Goal: Obtain resource: Download file/media

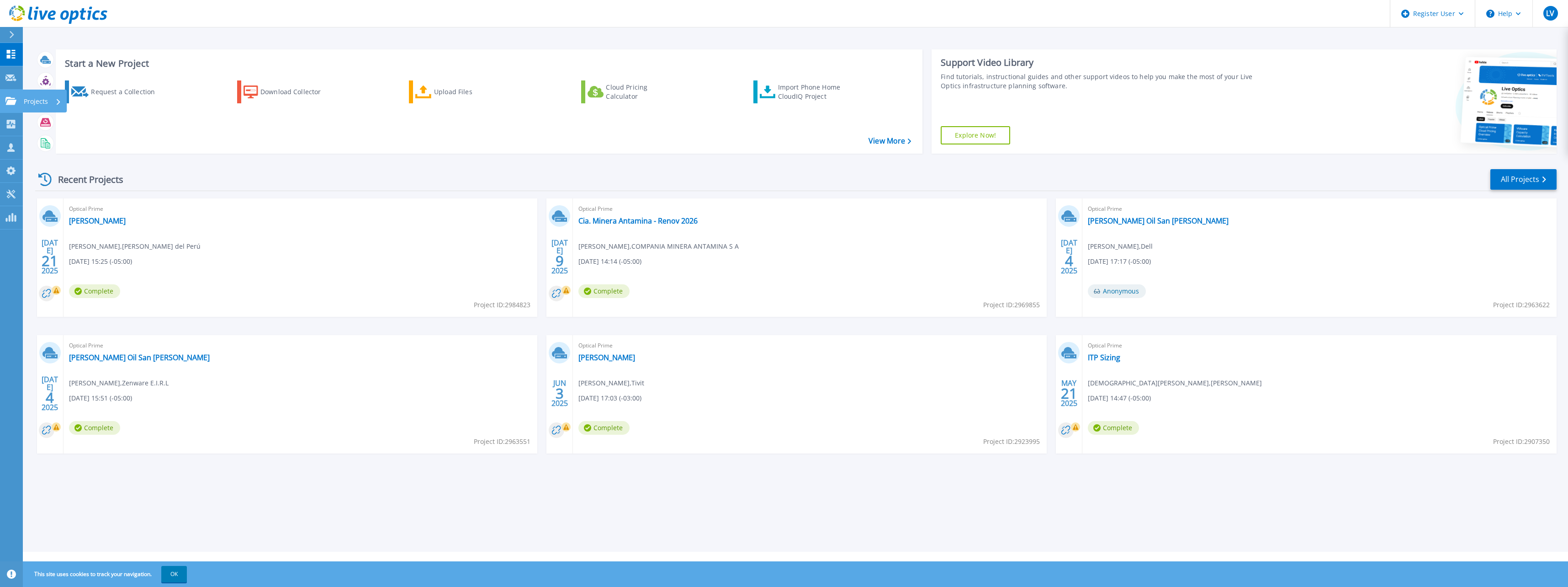
click at [6, 98] on icon at bounding box center [11, 101] width 11 height 8
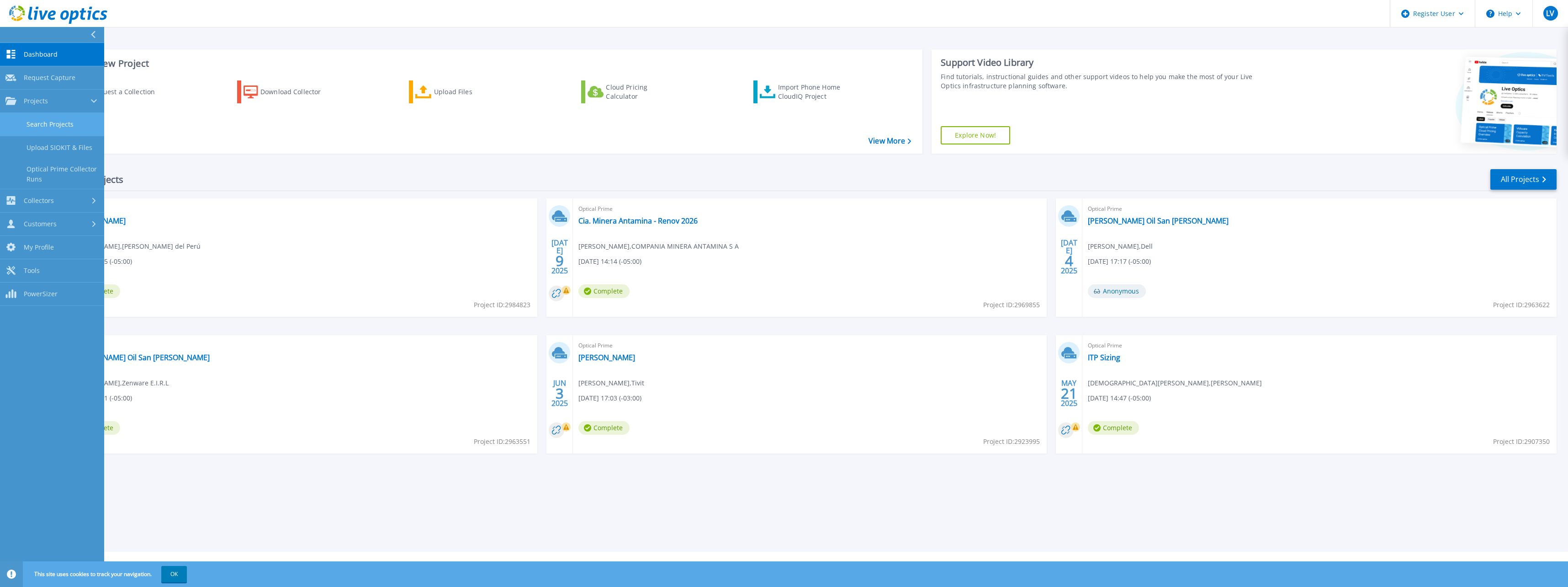
click at [57, 130] on link "Search Projects" at bounding box center [52, 124] width 104 height 24
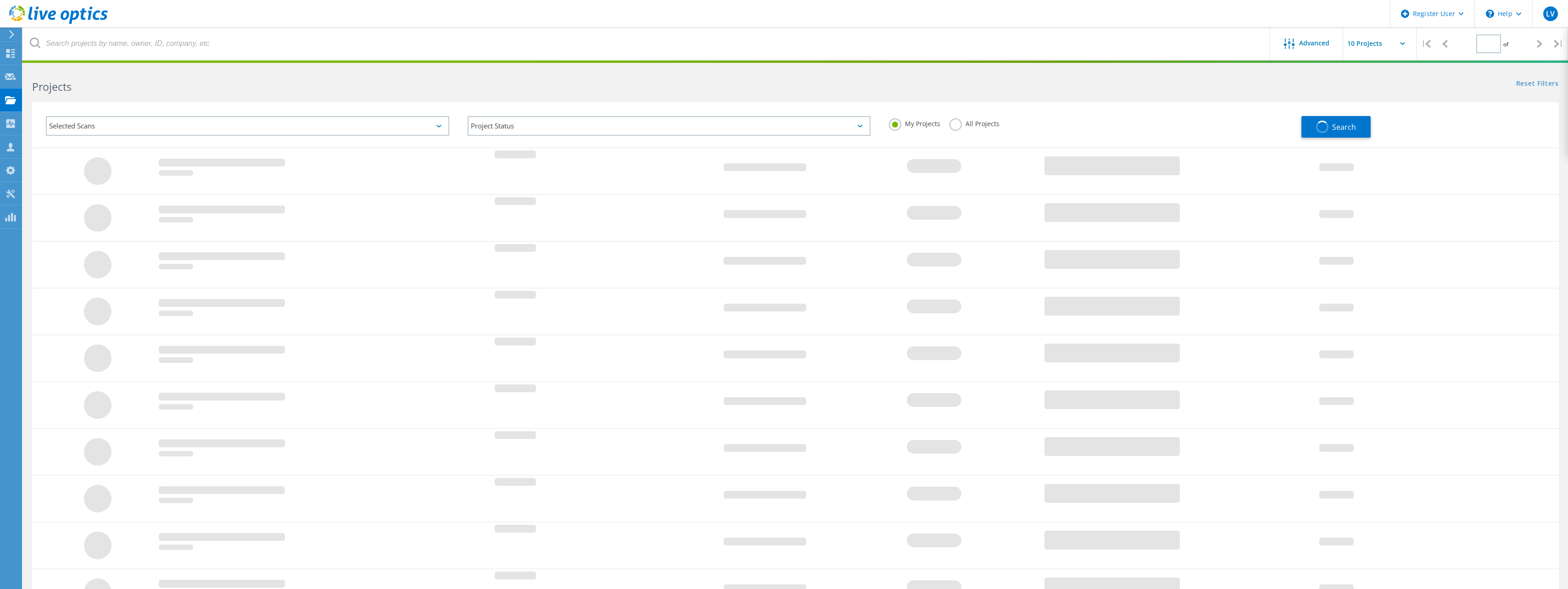
type input "1"
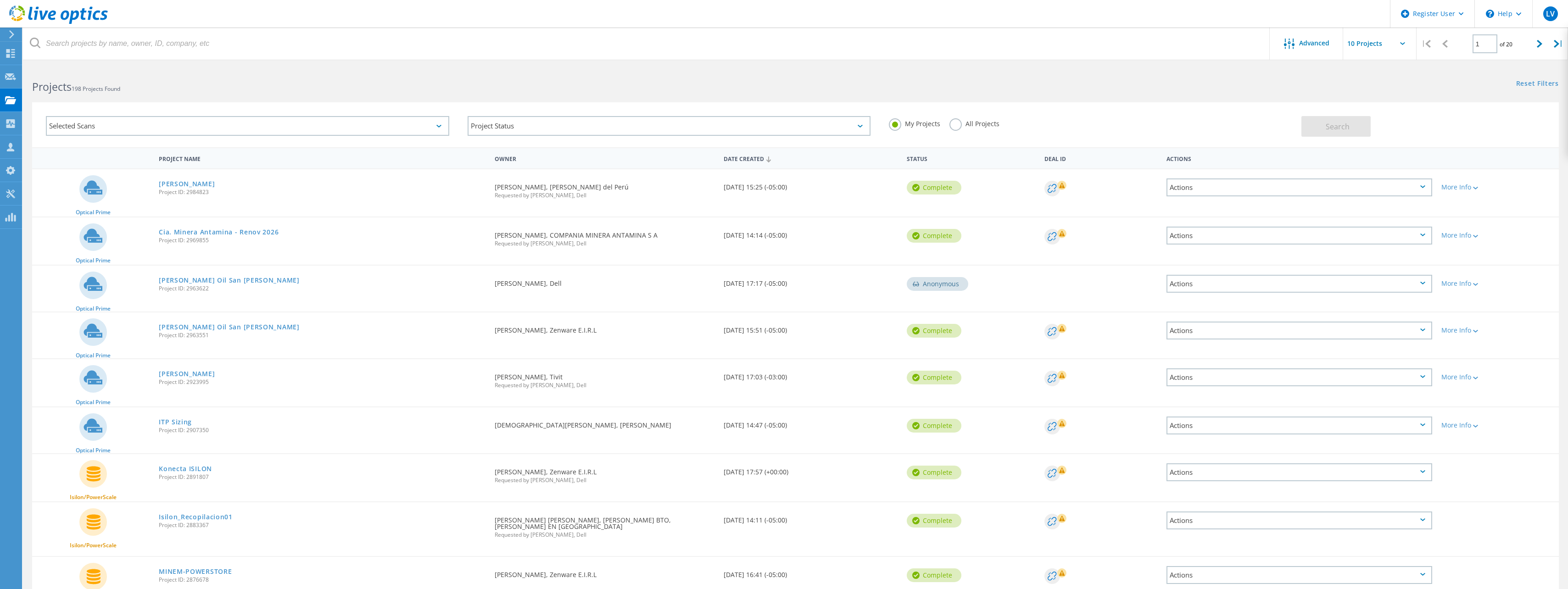
scroll to position [91, 0]
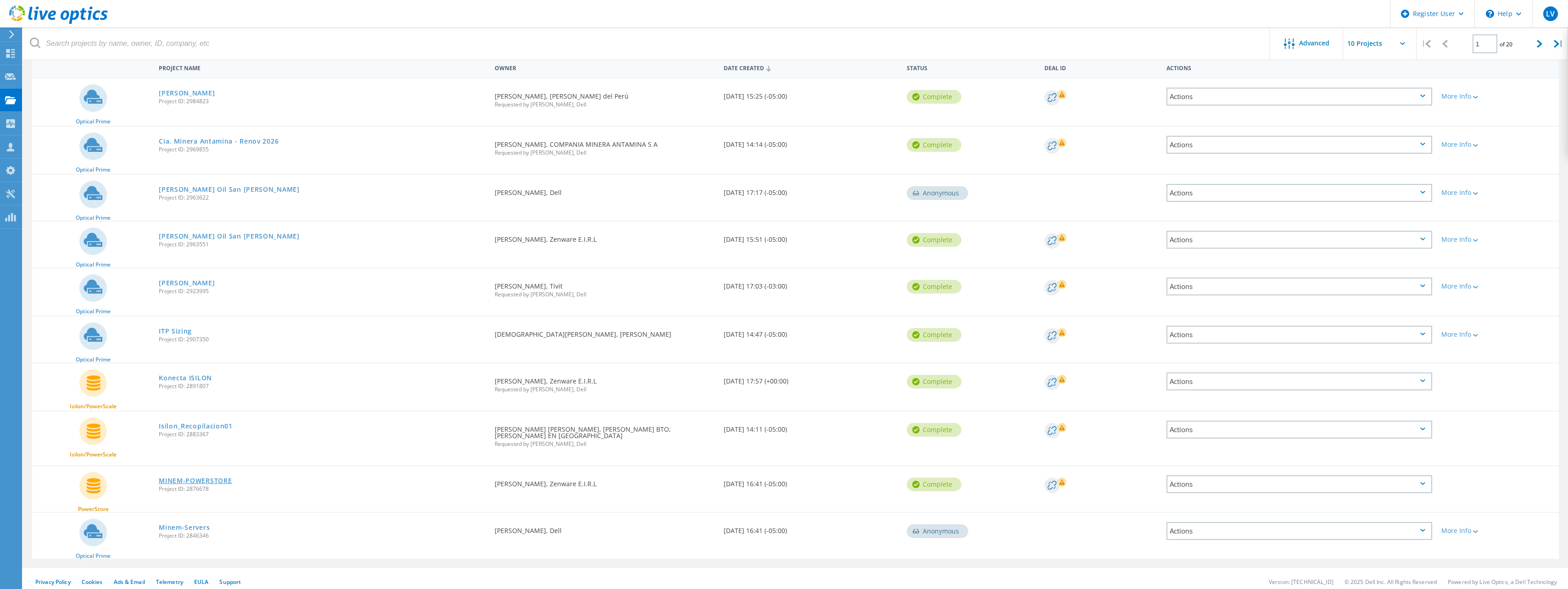
click at [198, 478] on link "MINEM-POWERSTORE" at bounding box center [194, 481] width 73 height 7
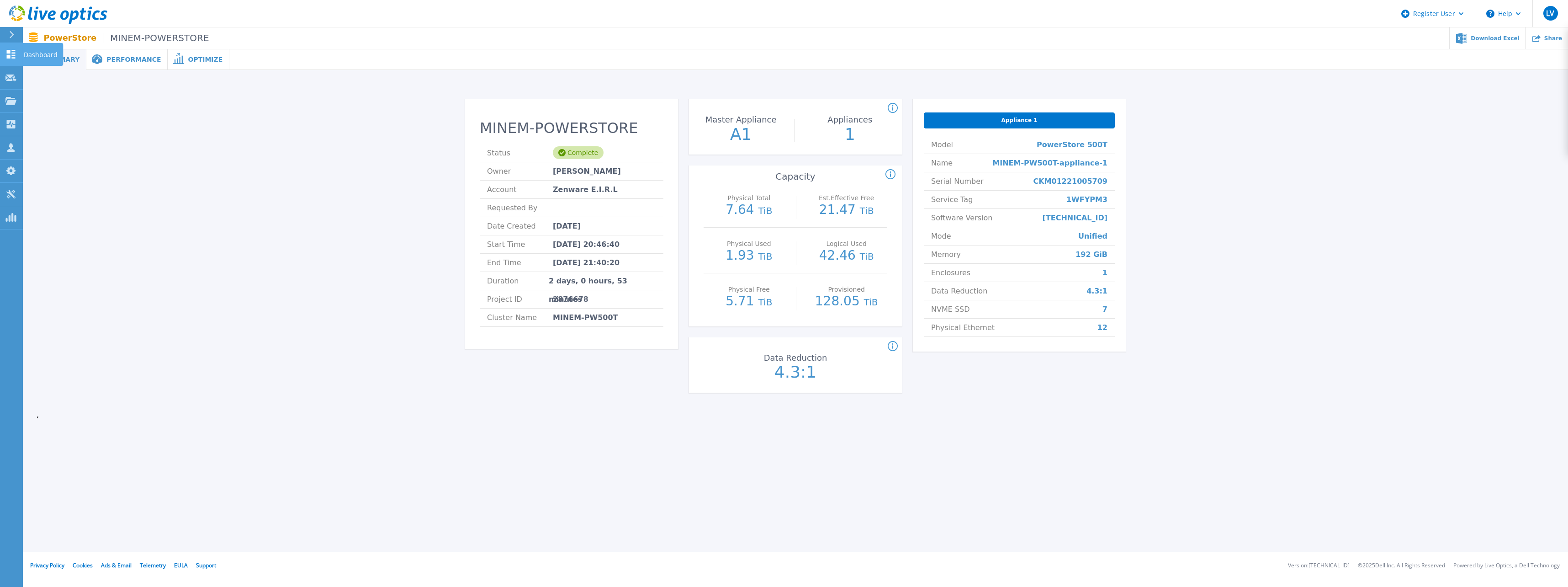
drag, startPoint x: 33, startPoint y: 55, endPoint x: 49, endPoint y: 66, distance: 19.4
click at [33, 55] on p "Dashboard" at bounding box center [41, 54] width 34 height 24
click at [1489, 37] on span "Download Excel" at bounding box center [1494, 38] width 48 height 6
drag, startPoint x: 1246, startPoint y: 371, endPoint x: 1252, endPoint y: 368, distance: 6.7
click at [1248, 370] on div "MINEM-POWERSTORE Status Complete Owner Roberto Diaz Account Zenware E.I.R.L Req…" at bounding box center [795, 247] width 1518 height 326
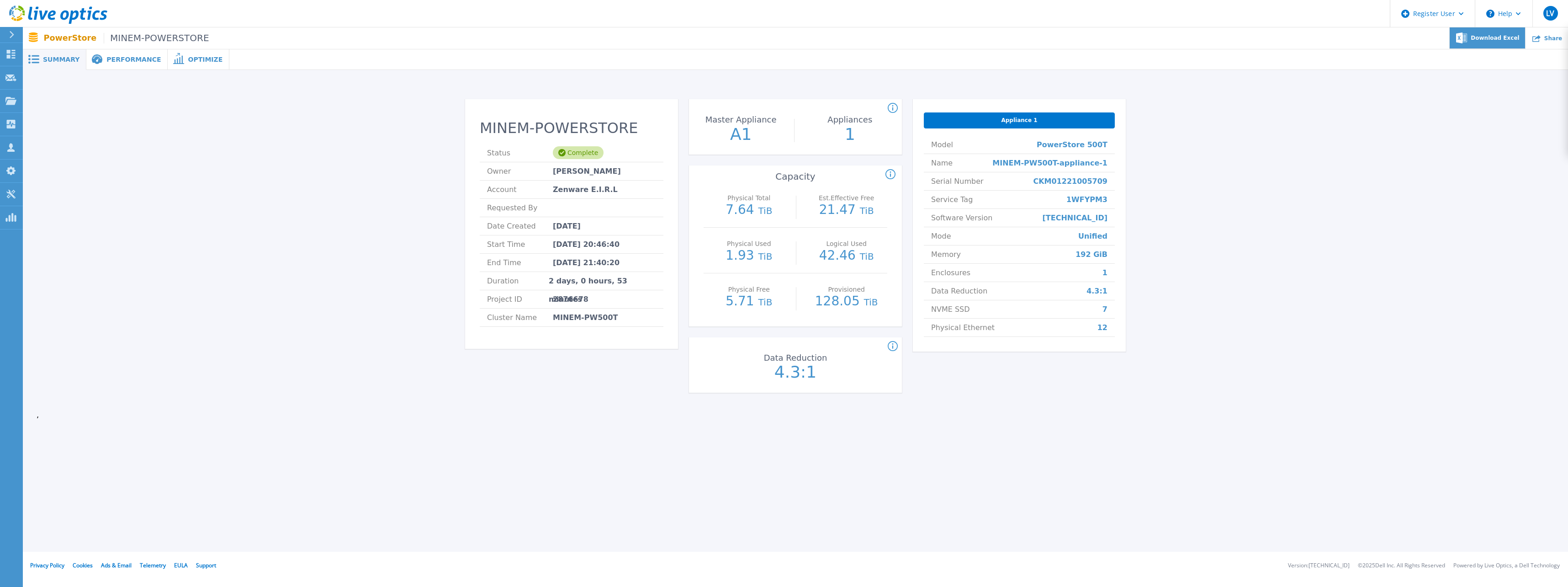
click at [1502, 35] on span "Download Excel" at bounding box center [1494, 38] width 48 height 6
